Goal: Find specific page/section: Find specific page/section

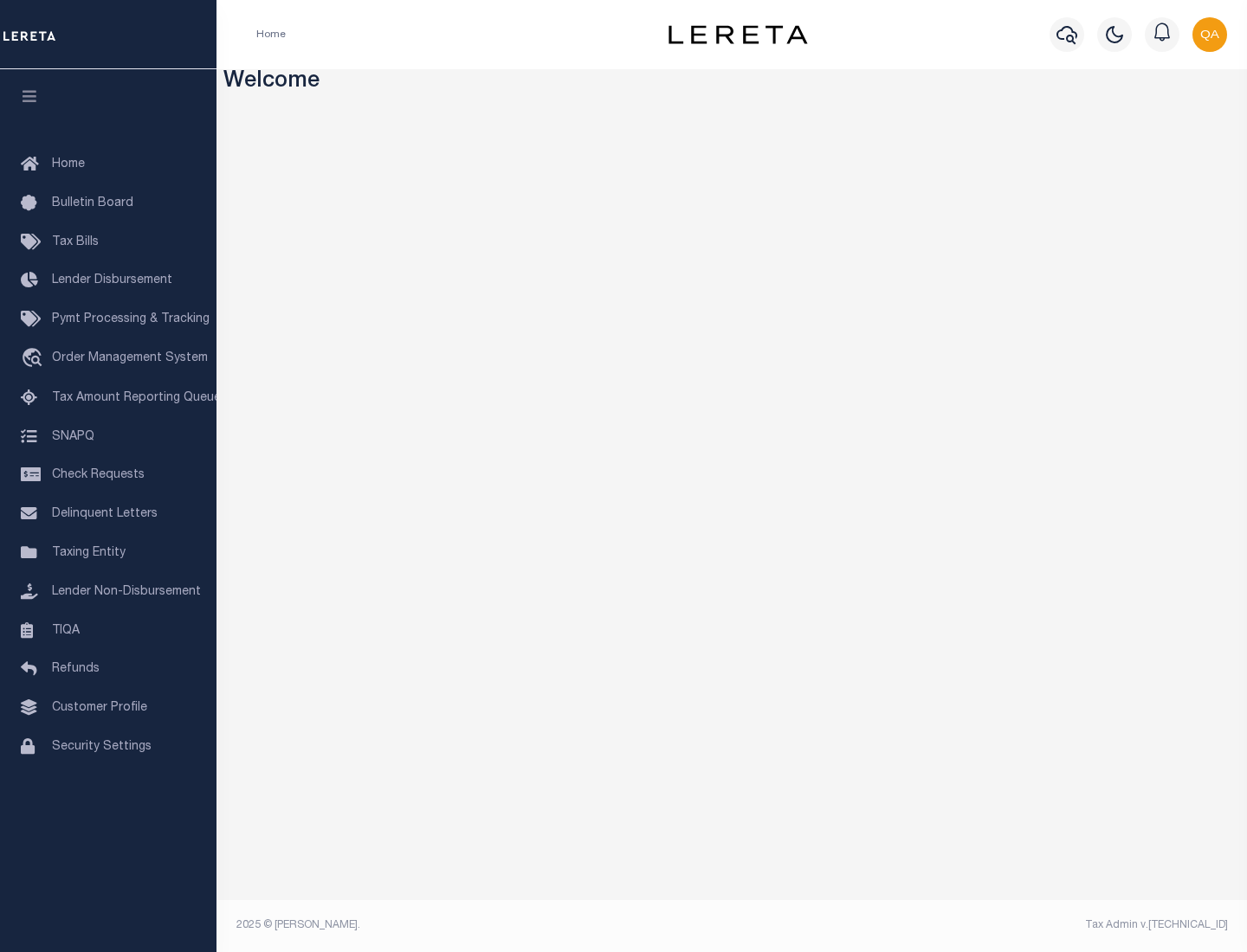
click at [108, 475] on span "Check Requests" at bounding box center [98, 475] width 93 height 12
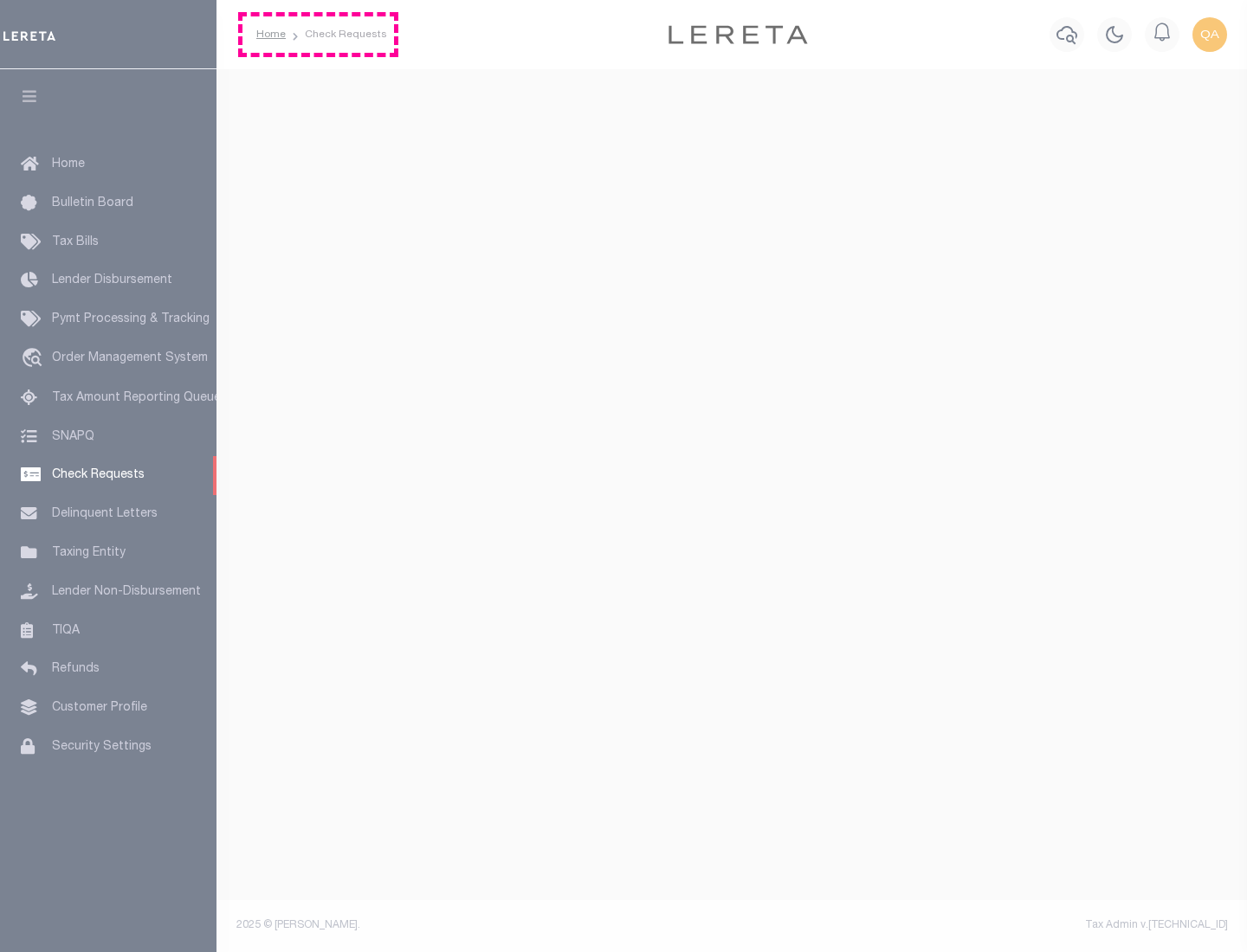
select select "50"
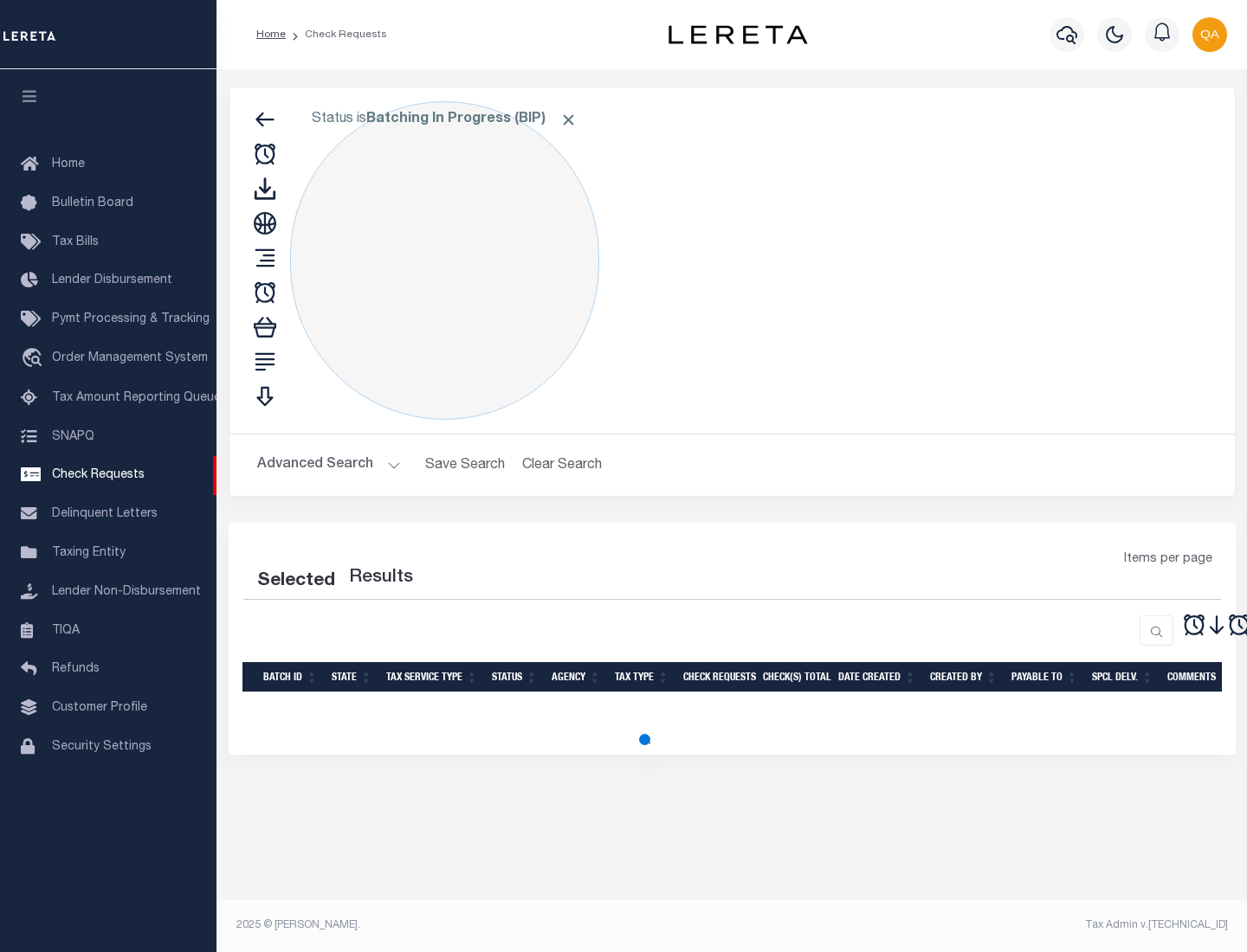
select select "50"
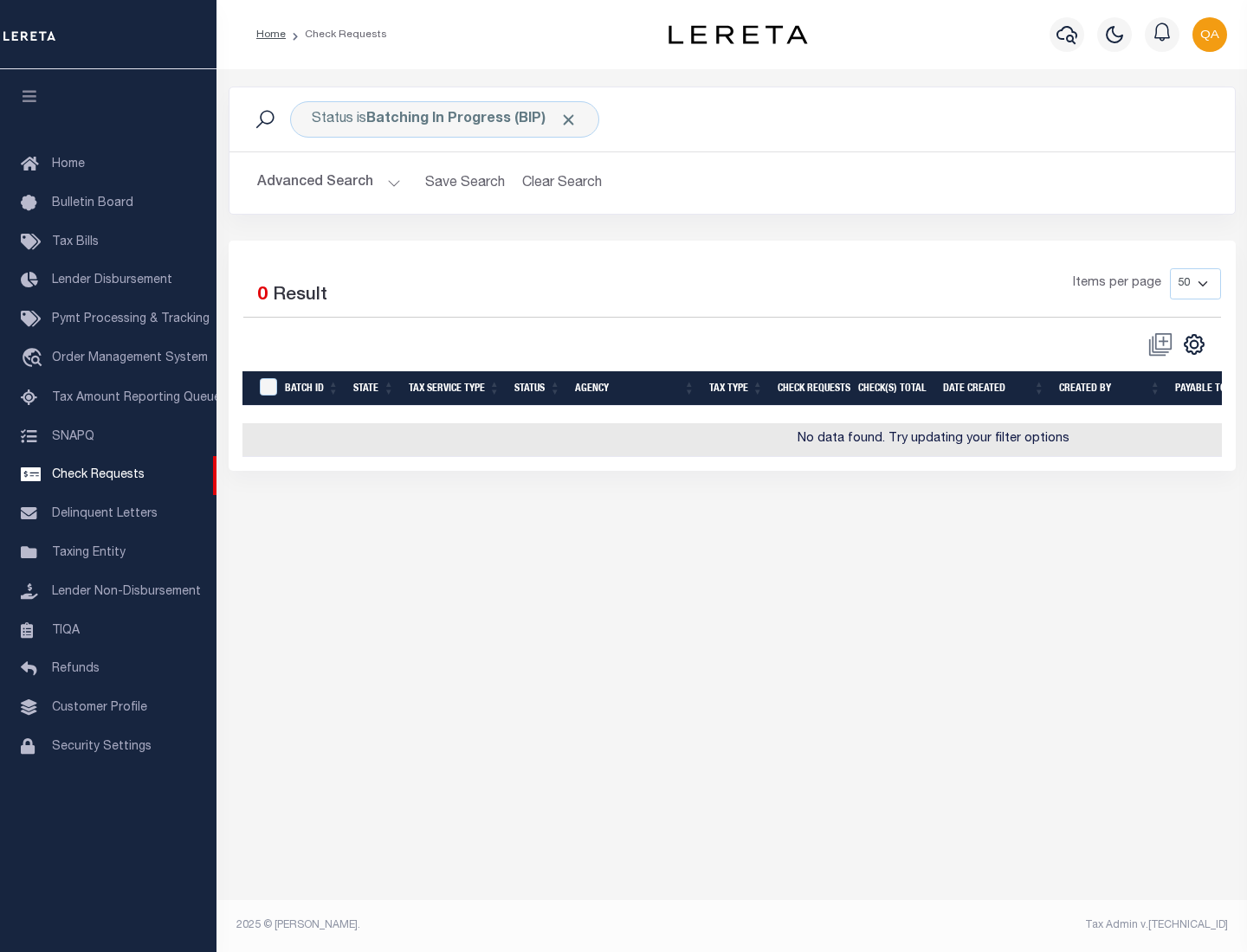
click at [569, 120] on span "Click to Remove" at bounding box center [568, 120] width 18 height 18
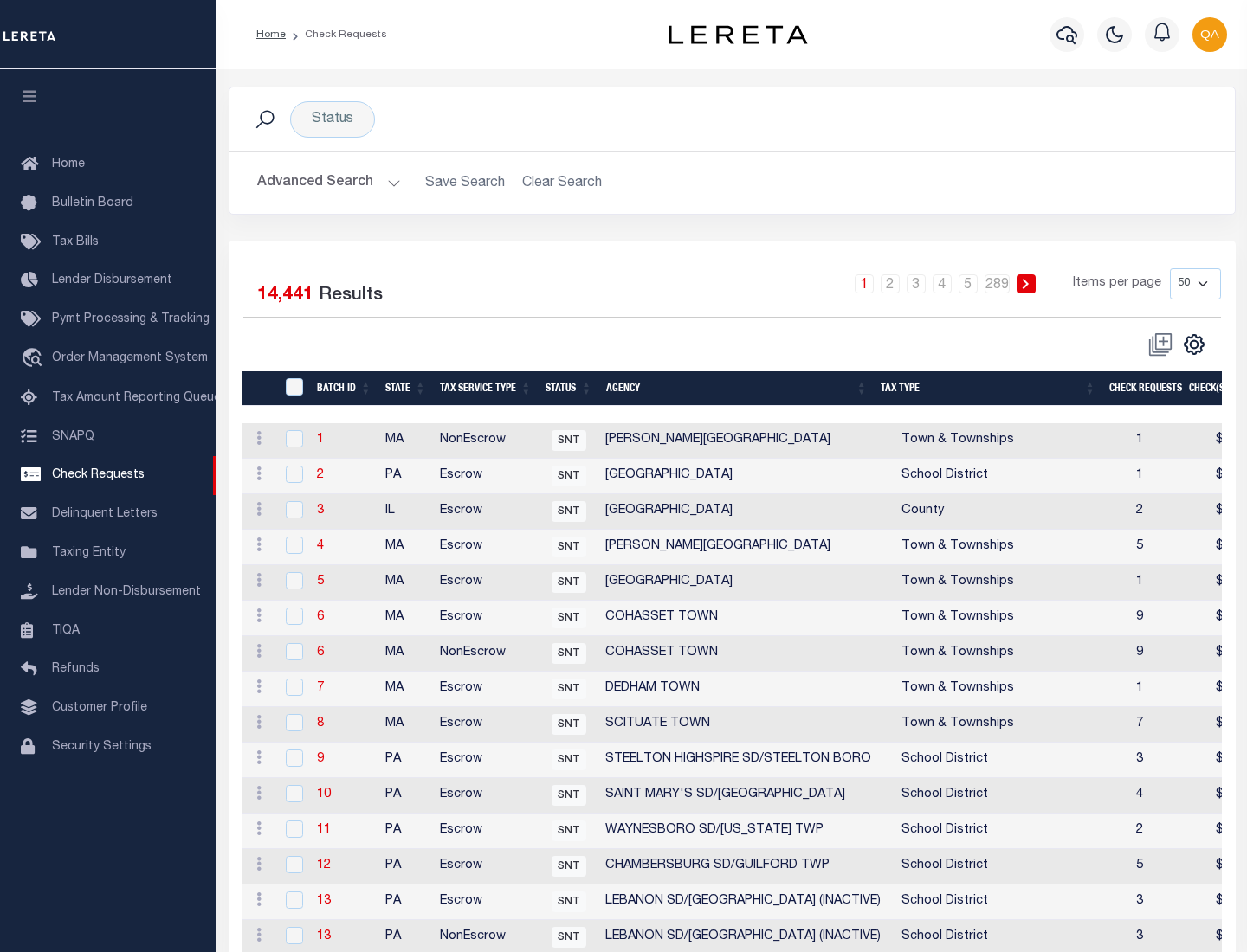
scroll to position [835, 0]
